Goal: Information Seeking & Learning: Learn about a topic

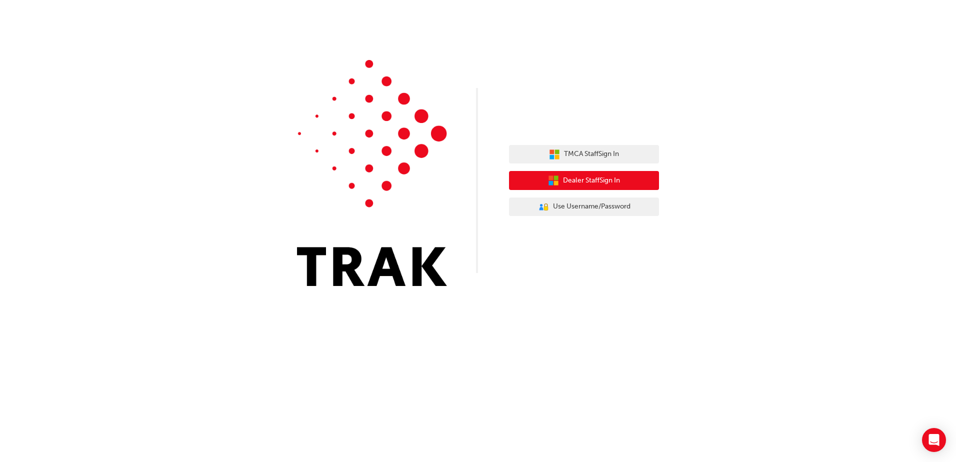
click at [555, 176] on icon "button" at bounding box center [553, 180] width 11 height 11
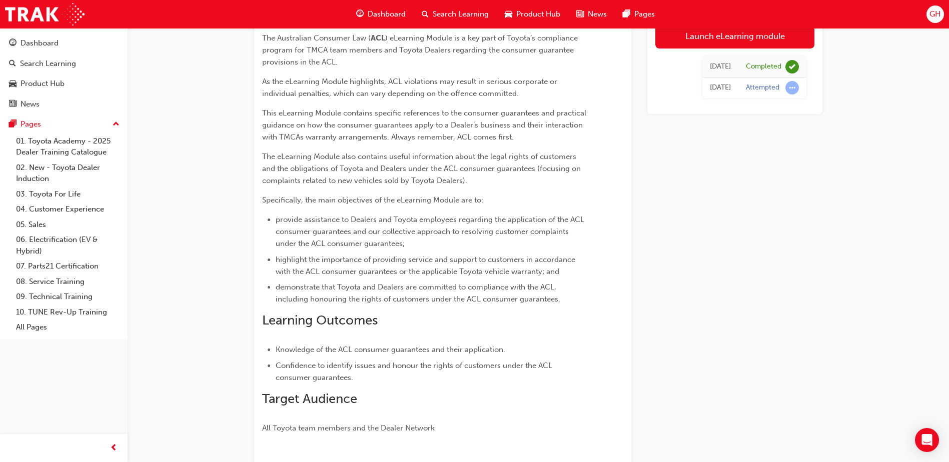
scroll to position [42, 0]
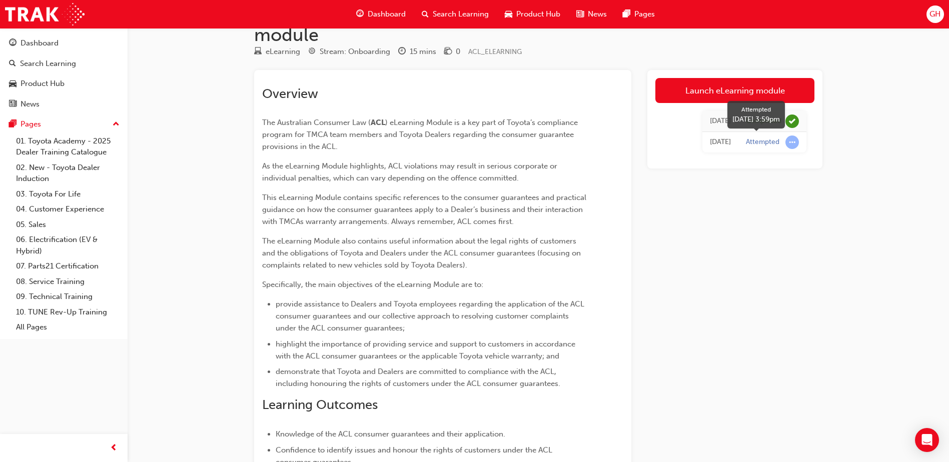
click at [789, 142] on span "learningRecordVerb_ATTEMPT-icon" at bounding box center [792, 143] width 14 height 14
click at [767, 145] on div "Attempted" at bounding box center [763, 143] width 34 height 10
click at [930, 441] on icon "Open Intercom Messenger" at bounding box center [927, 440] width 12 height 13
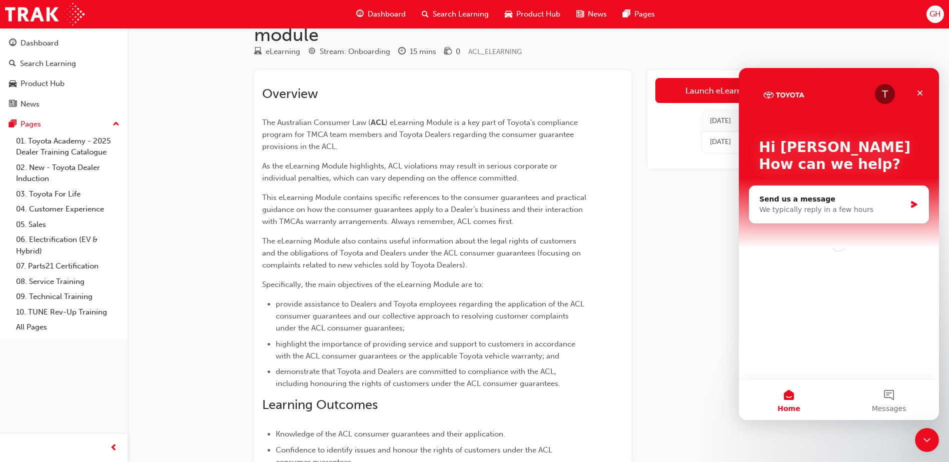
scroll to position [0, 0]
click at [787, 402] on button "Home" at bounding box center [789, 400] width 100 height 40
click at [918, 91] on icon "Close" at bounding box center [920, 94] width 6 height 6
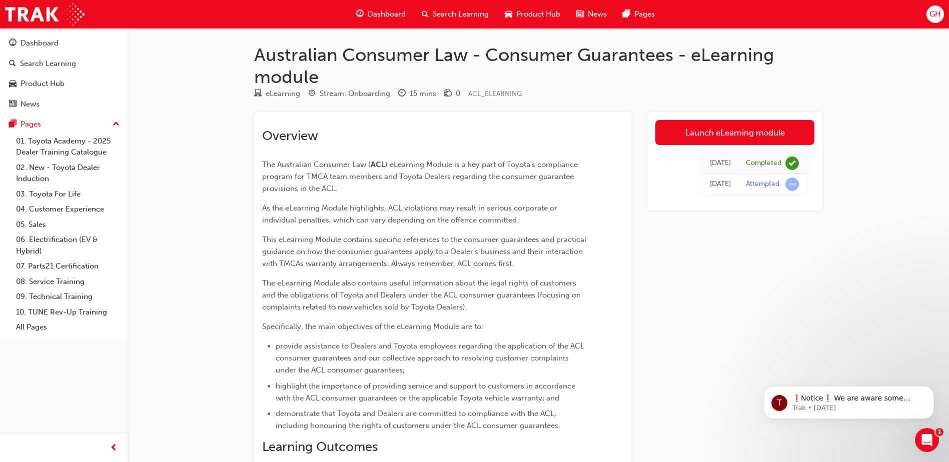
click at [936, 13] on span "GH" at bounding box center [934, 15] width 11 height 12
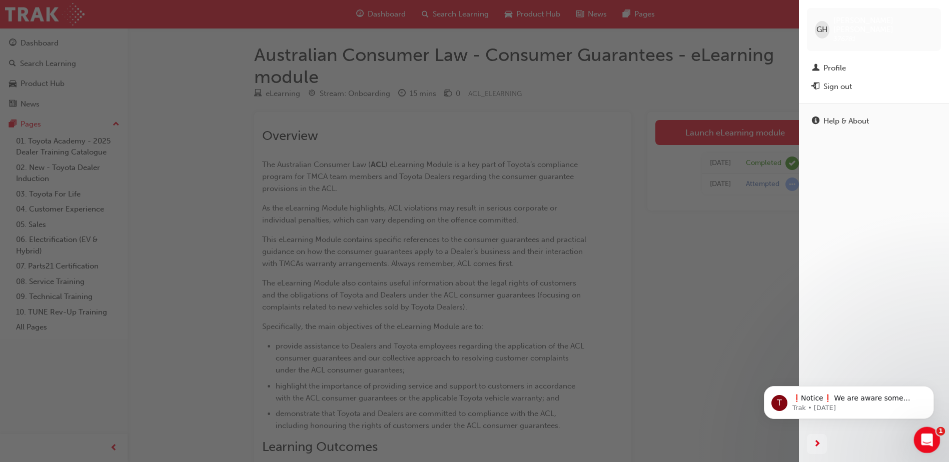
click at [927, 431] on div "Open Intercom Messenger" at bounding box center [925, 438] width 33 height 33
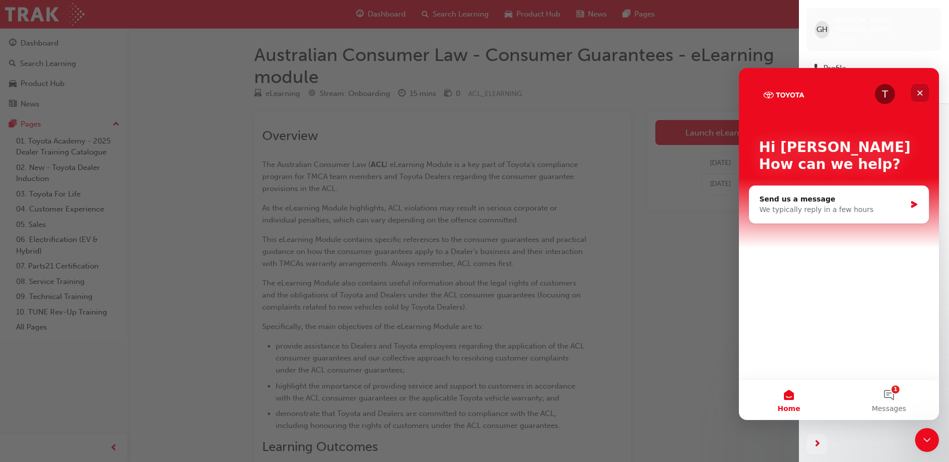
click at [920, 93] on icon "Close" at bounding box center [920, 94] width 6 height 6
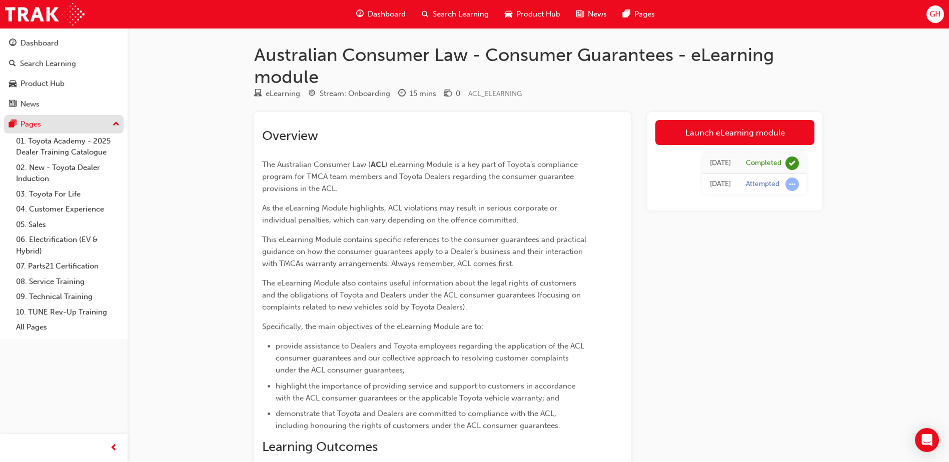
click at [35, 123] on div "Pages" at bounding box center [31, 125] width 21 height 12
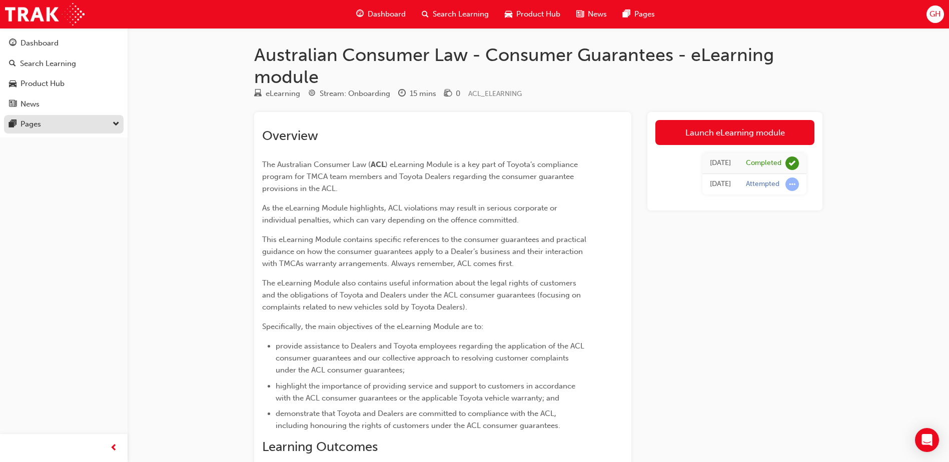
click at [120, 123] on button "Pages" at bounding box center [64, 124] width 120 height 19
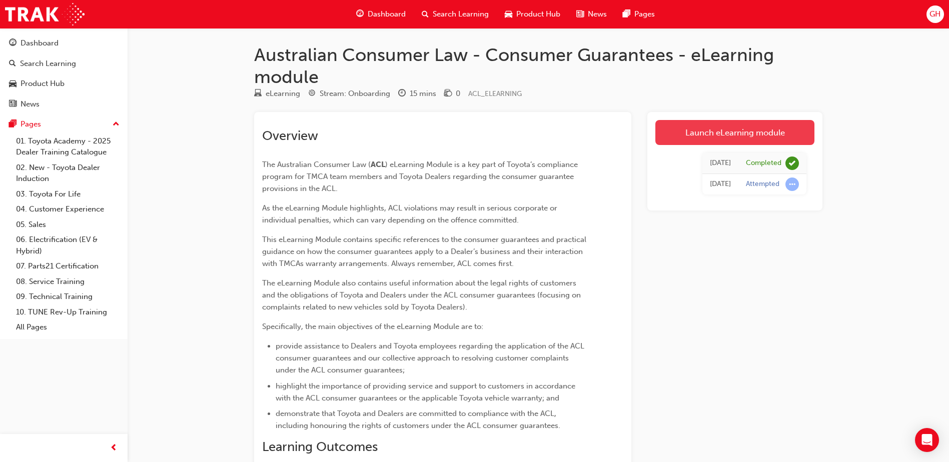
click at [728, 133] on link "Launch eLearning module" at bounding box center [734, 132] width 159 height 25
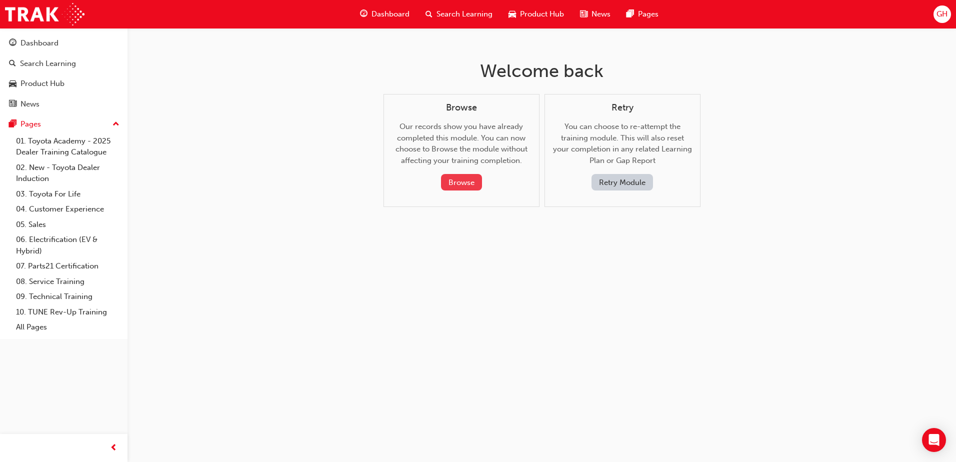
click at [468, 178] on button "Browse" at bounding box center [461, 182] width 41 height 17
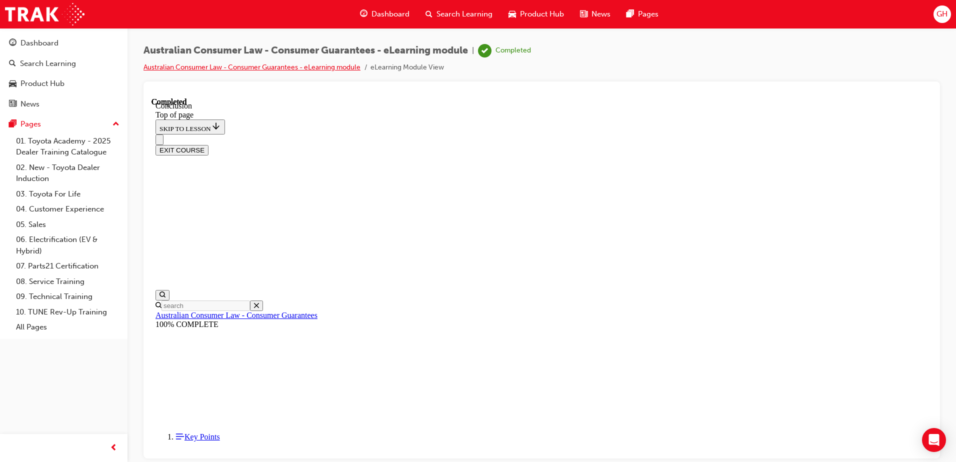
scroll to position [31, 0]
click at [194, 69] on link "Australian Consumer Law - Consumer Guarantees - eLearning module" at bounding box center [252, 67] width 217 height 9
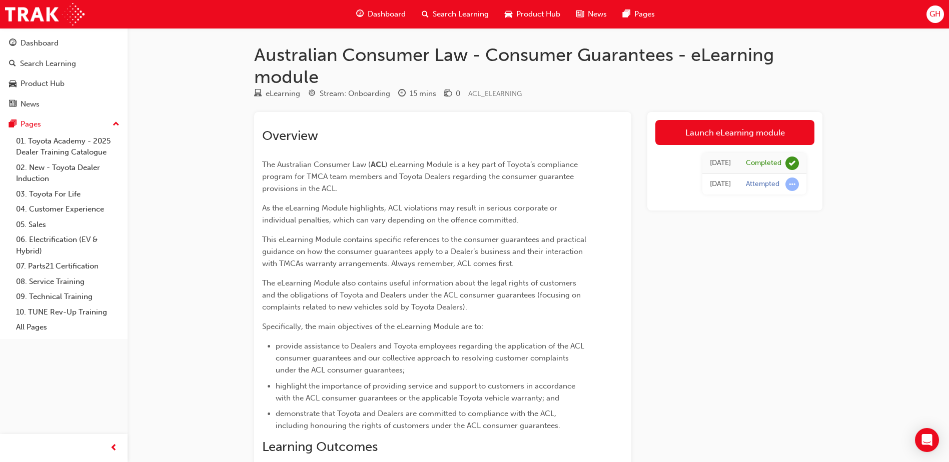
click at [451, 12] on span "Search Learning" at bounding box center [461, 15] width 56 height 12
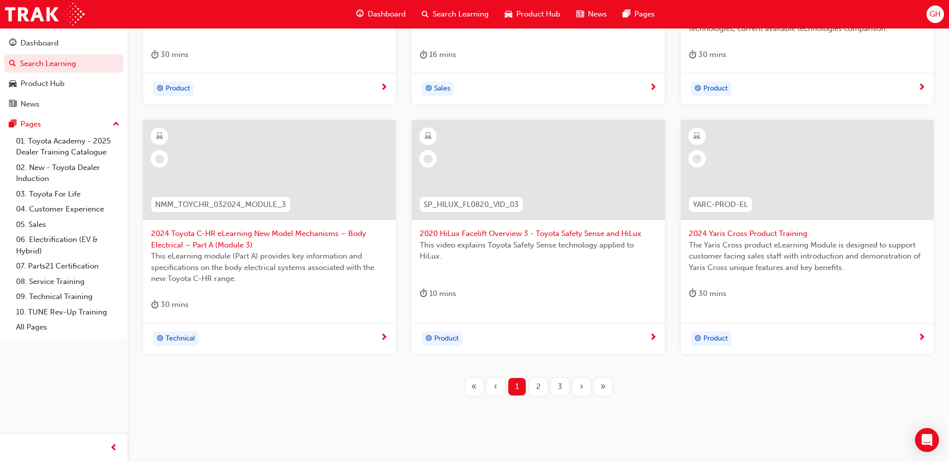
scroll to position [365, 0]
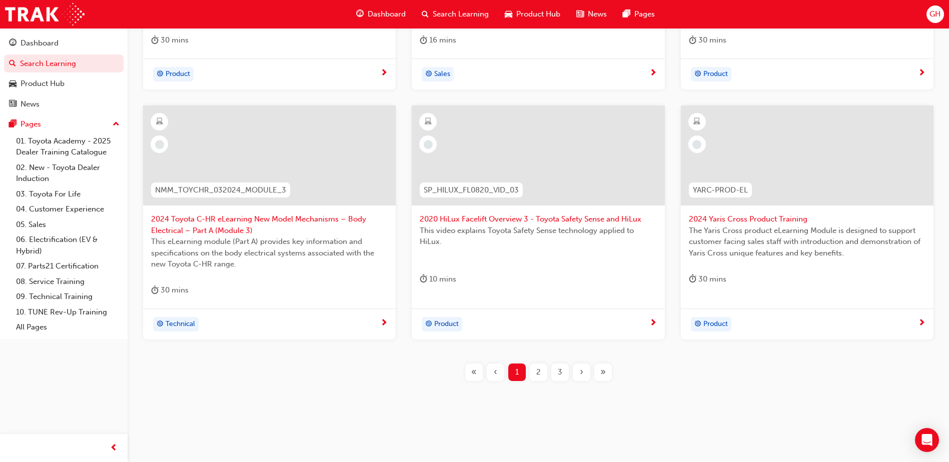
click at [538, 372] on span "2" at bounding box center [538, 373] width 5 height 12
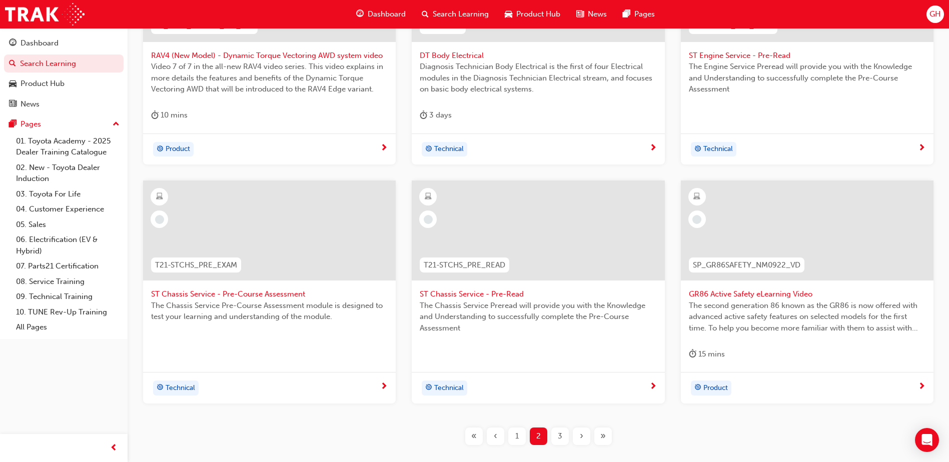
scroll to position [354, 0]
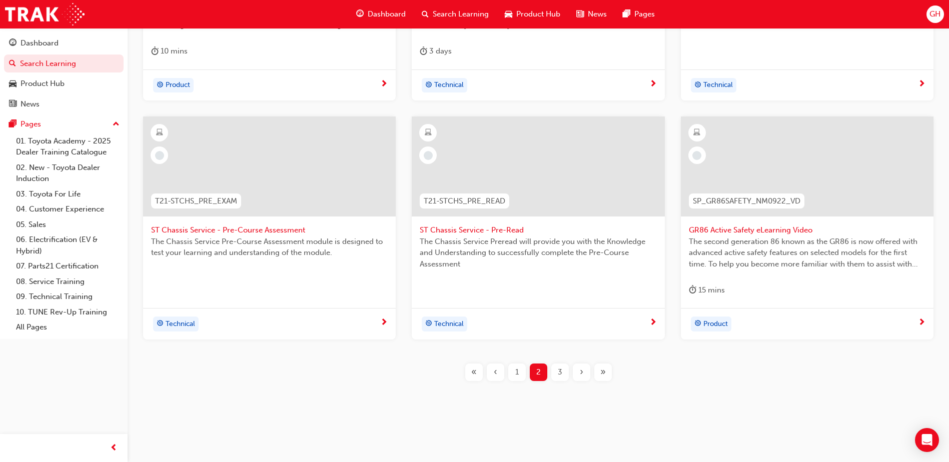
click at [561, 374] on span "3" at bounding box center [560, 373] width 5 height 12
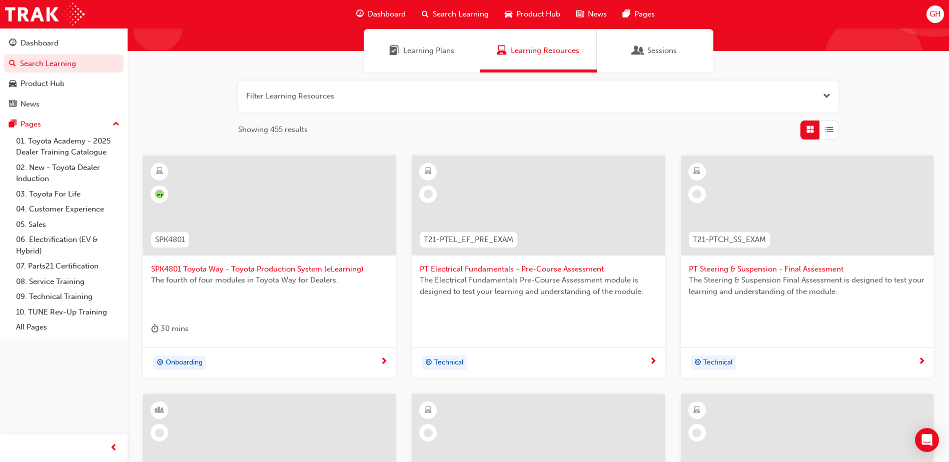
scroll to position [54, 0]
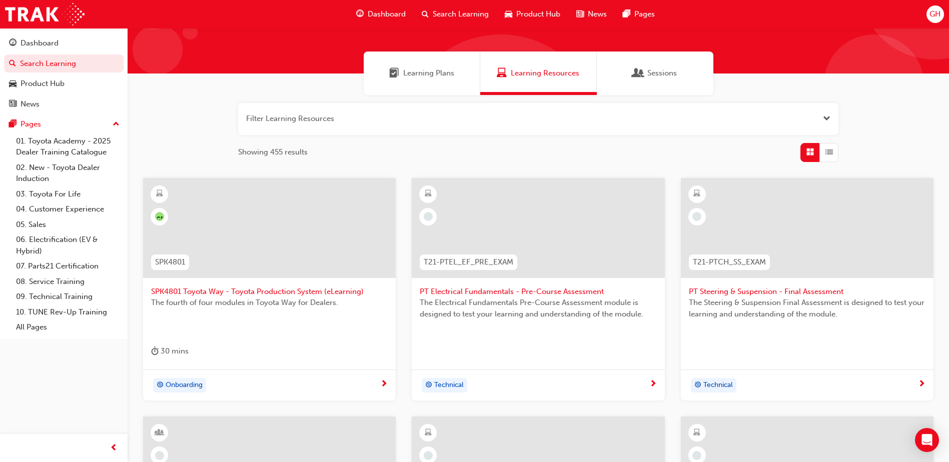
click at [665, 78] on span "Sessions" at bounding box center [662, 74] width 30 height 12
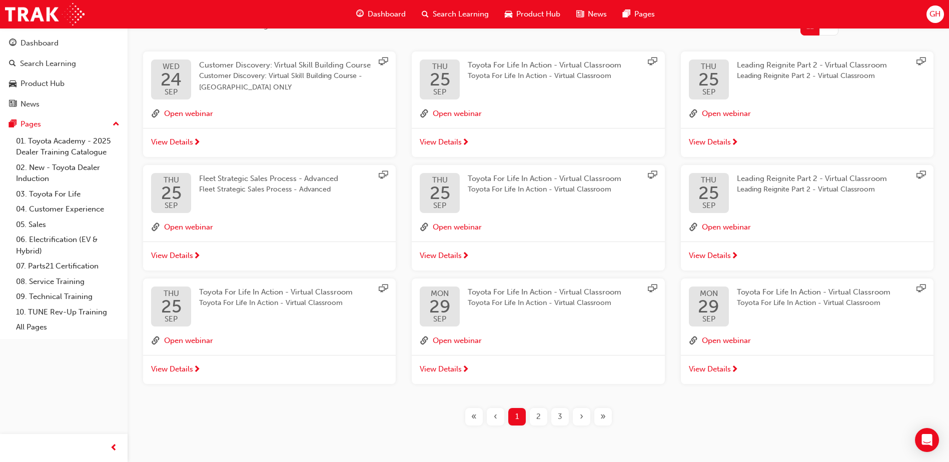
scroll to position [209, 0]
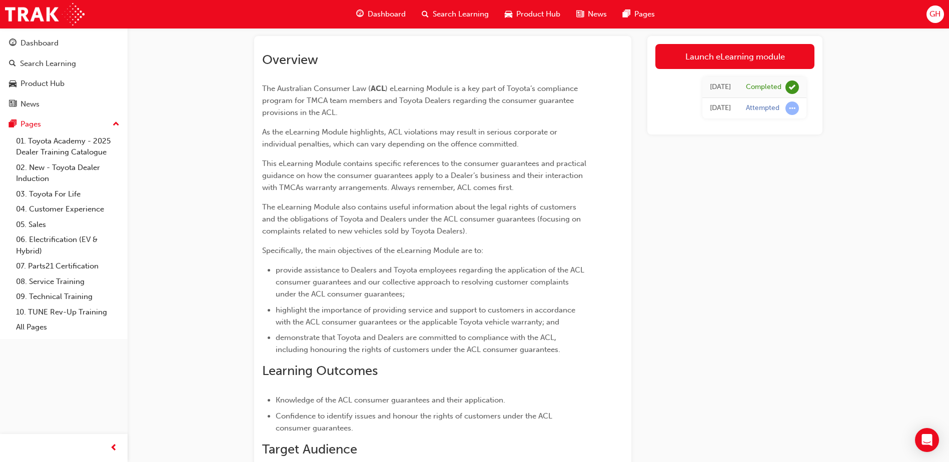
scroll to position [42, 0]
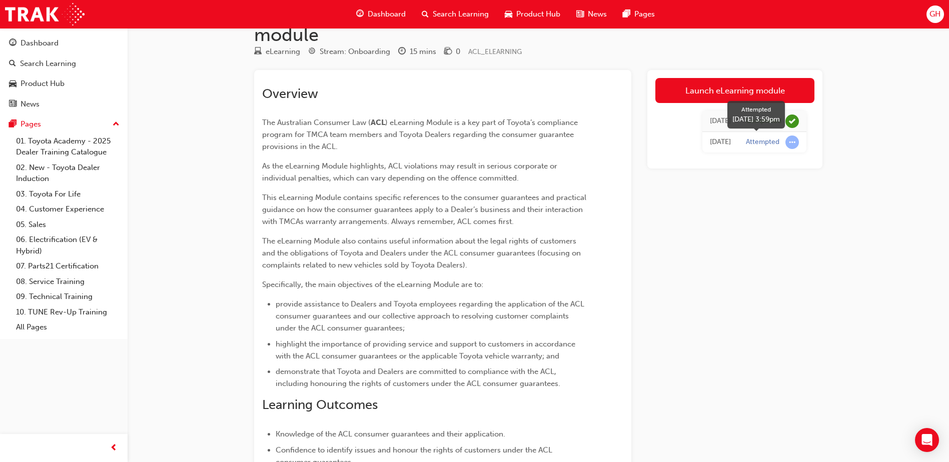
click at [792, 142] on span "learningRecordVerb_ATTEMPT-icon" at bounding box center [792, 143] width 14 height 14
click at [793, 121] on span "learningRecordVerb_COMPLETE-icon" at bounding box center [792, 122] width 14 height 14
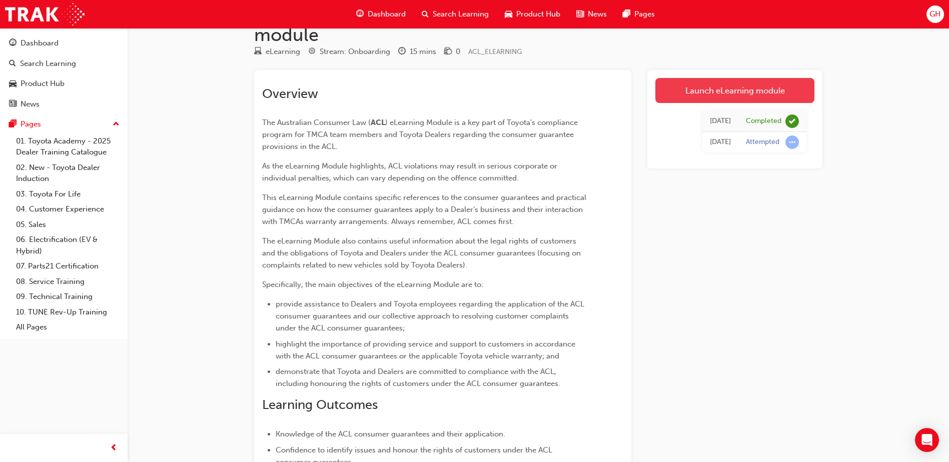
click at [726, 88] on link "Launch eLearning module" at bounding box center [734, 90] width 159 height 25
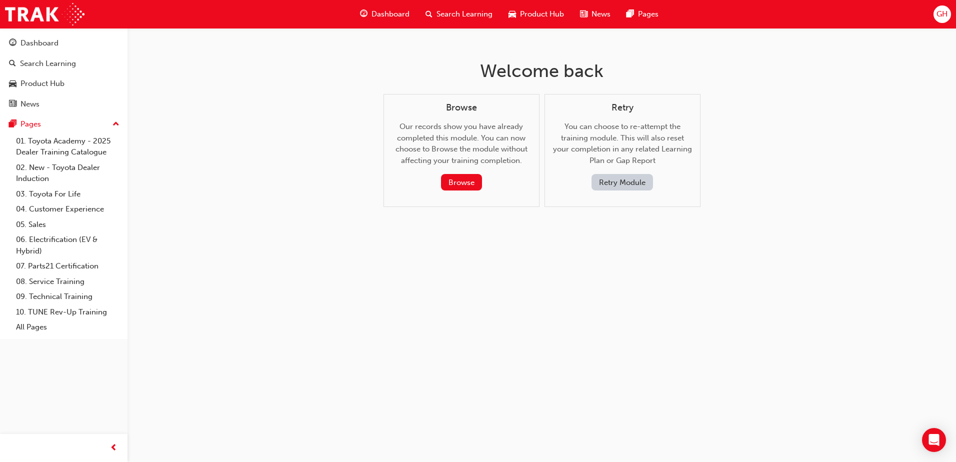
click at [629, 181] on button "Retry Module" at bounding box center [623, 182] width 62 height 17
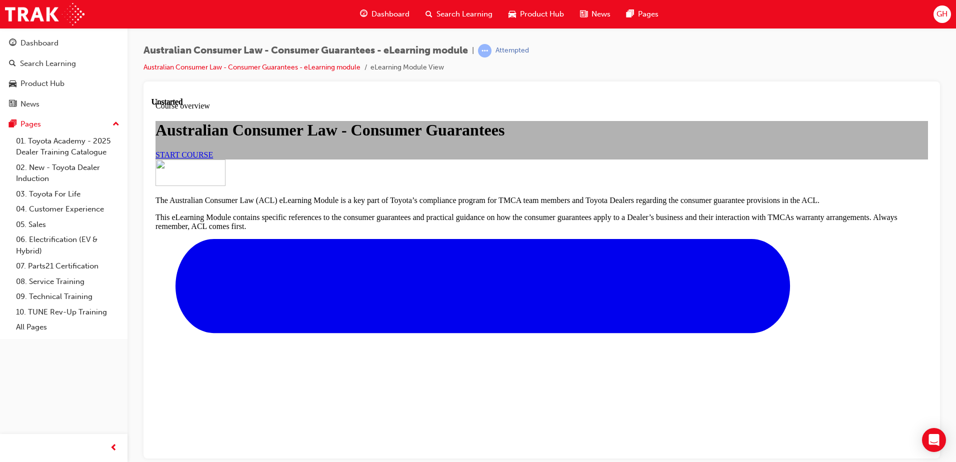
scroll to position [150, 0]
click at [213, 150] on span "START COURSE" at bounding box center [185, 154] width 58 height 9
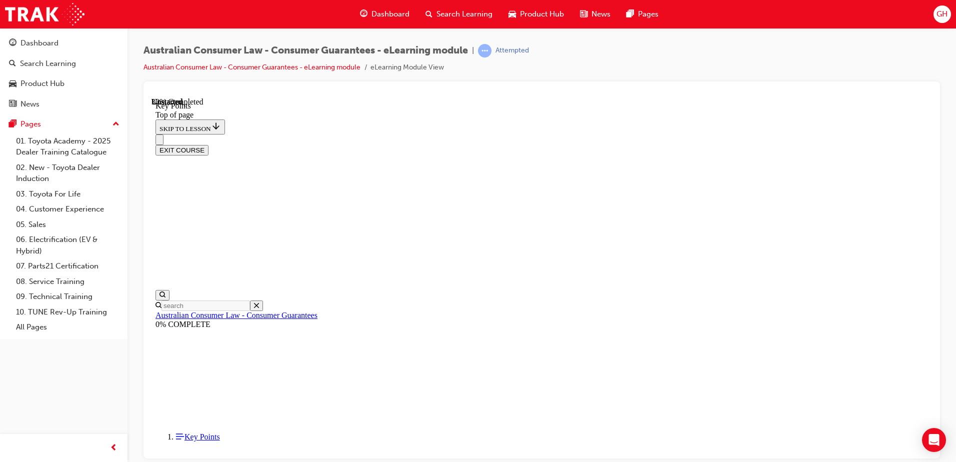
scroll to position [436, 0]
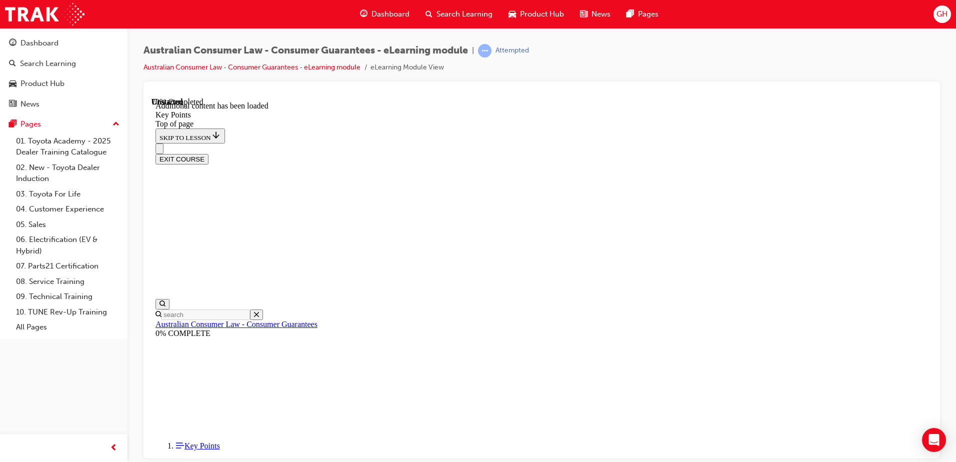
scroll to position [1301, 0]
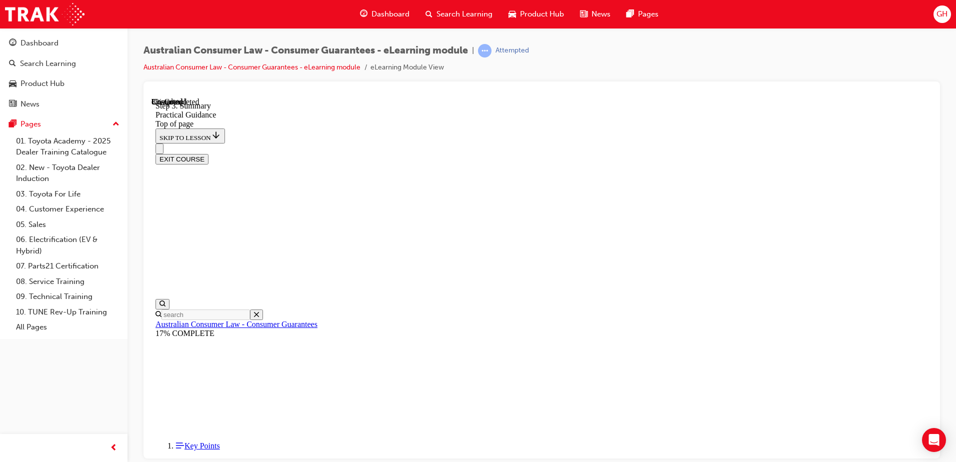
scroll to position [238, 0]
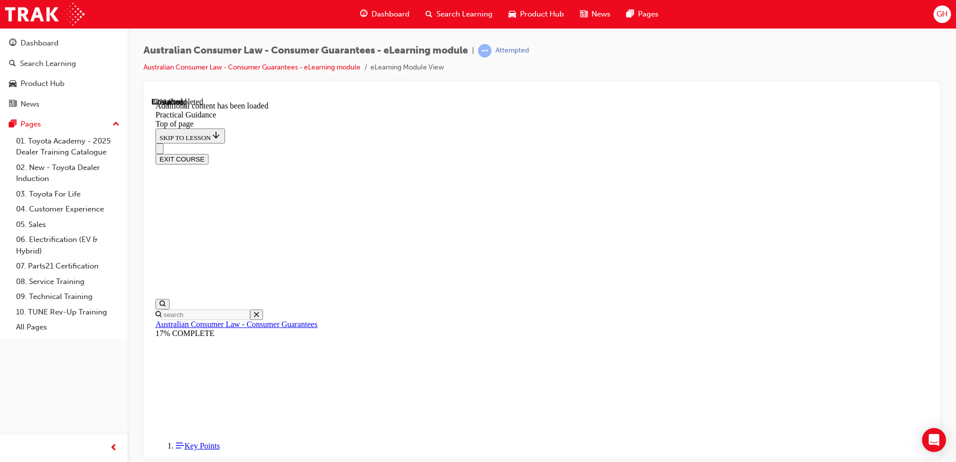
scroll to position [633, 0]
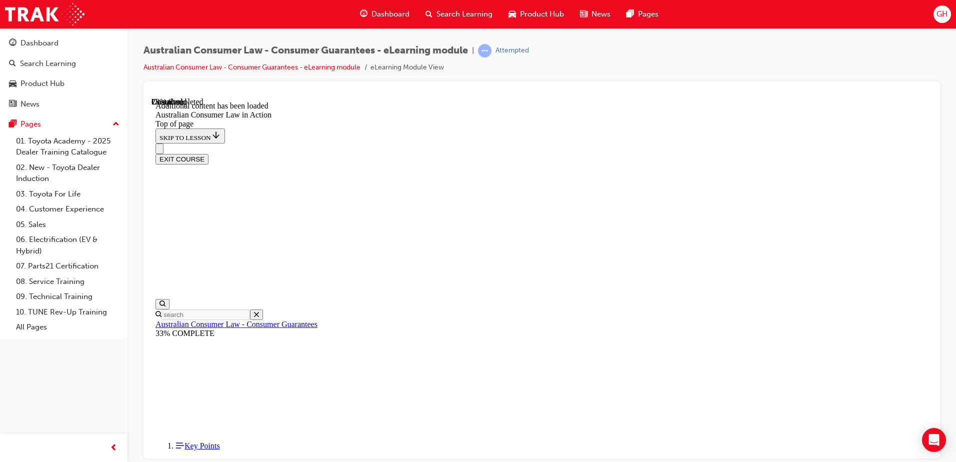
scroll to position [566, 0]
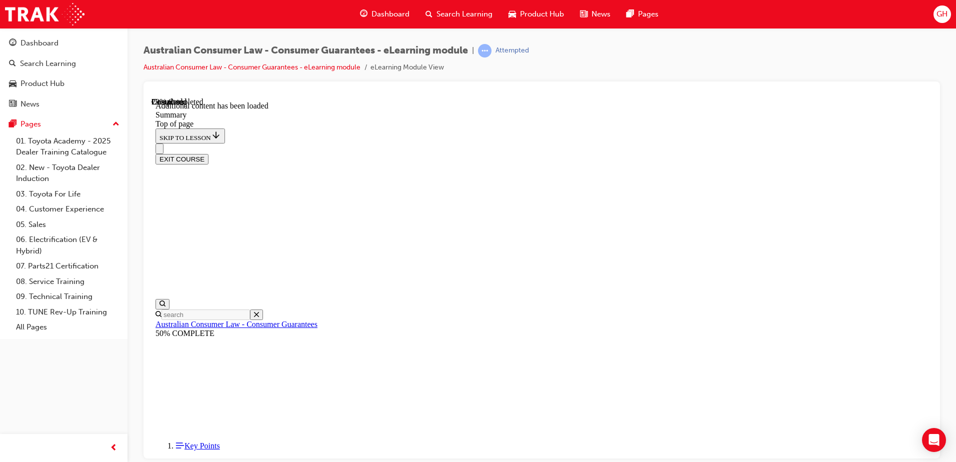
scroll to position [318, 0]
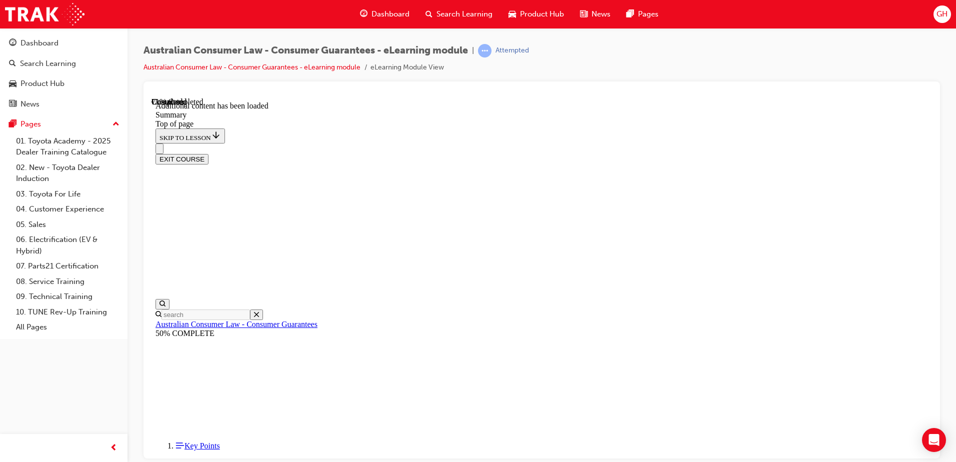
drag, startPoint x: 596, startPoint y: 357, endPoint x: 626, endPoint y: 354, distance: 29.7
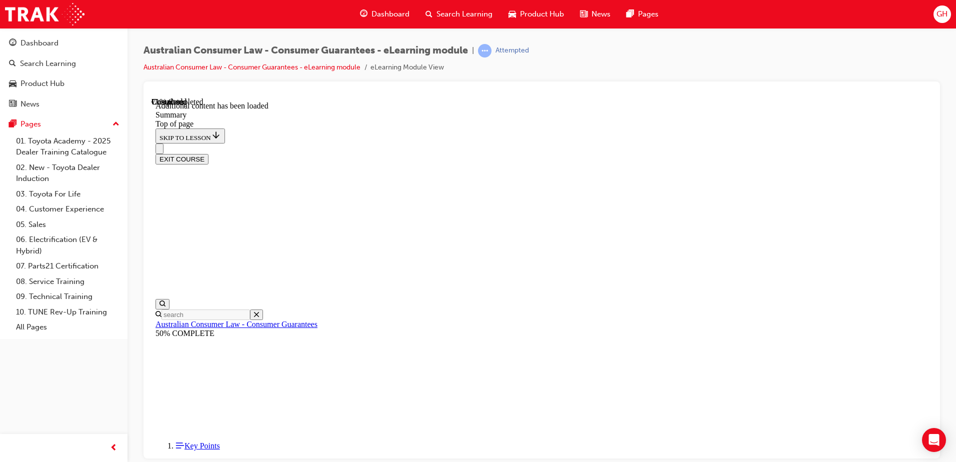
scroll to position [978, 0]
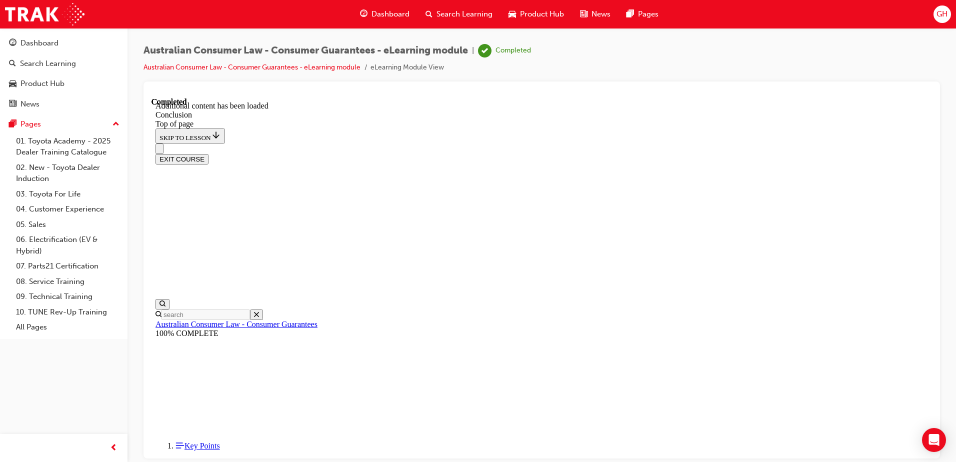
click at [209, 154] on button "EXIT COURSE" at bounding box center [182, 159] width 53 height 11
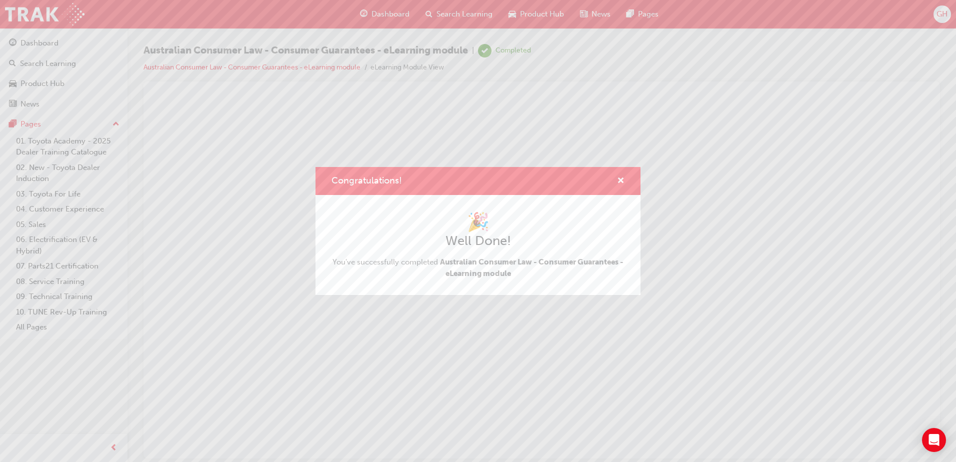
scroll to position [0, 0]
click at [622, 180] on span "cross-icon" at bounding box center [621, 181] width 8 height 9
